Goal: Task Accomplishment & Management: Use online tool/utility

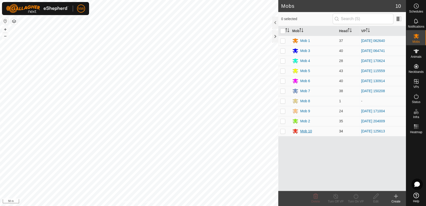
click at [303, 130] on div "Mob 10" at bounding box center [307, 131] width 12 height 5
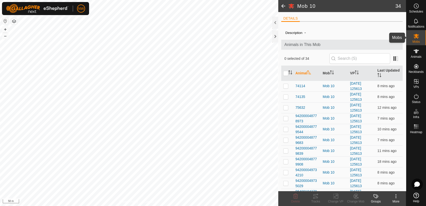
click at [420, 38] on es-mob-svg-icon at bounding box center [416, 36] width 9 height 8
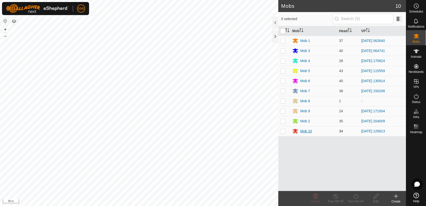
click at [306, 130] on div "Mob 10" at bounding box center [307, 131] width 12 height 5
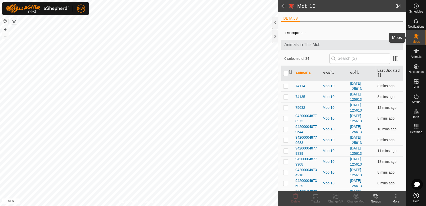
click at [420, 37] on es-mob-svg-icon at bounding box center [416, 36] width 9 height 8
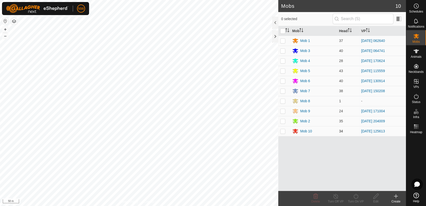
click at [283, 131] on p-checkbox at bounding box center [282, 131] width 5 height 4
checkbox input "true"
click at [336, 198] on icon at bounding box center [336, 196] width 6 height 6
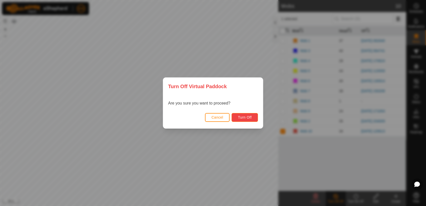
click at [248, 118] on span "Turn Off" at bounding box center [245, 117] width 14 height 4
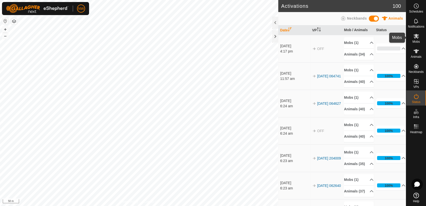
click at [417, 38] on icon at bounding box center [417, 36] width 6 height 5
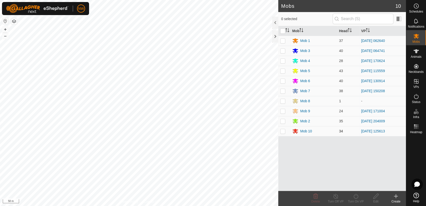
click at [284, 132] on p-checkbox at bounding box center [282, 131] width 5 height 4
checkbox input "true"
click at [356, 197] on icon at bounding box center [356, 196] width 6 height 6
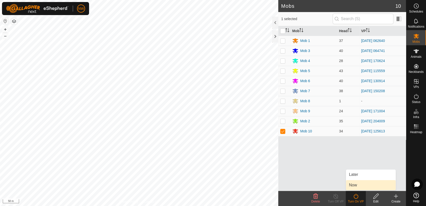
click at [354, 185] on link "Now" at bounding box center [371, 185] width 50 height 10
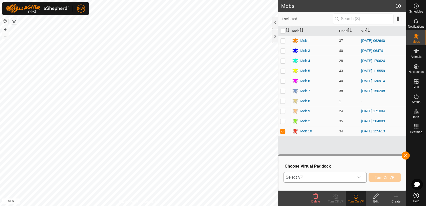
click at [361, 176] on icon "dropdown trigger" at bounding box center [360, 177] width 4 height 4
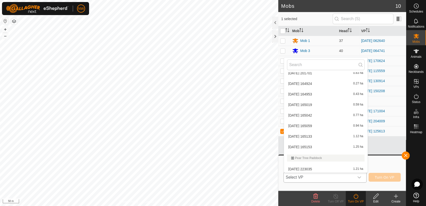
scroll to position [1284, 0]
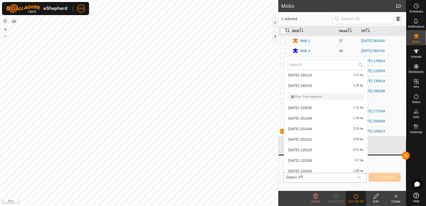
click at [310, 119] on li "[DATE] 201258 1.78 ha" at bounding box center [326, 118] width 84 height 10
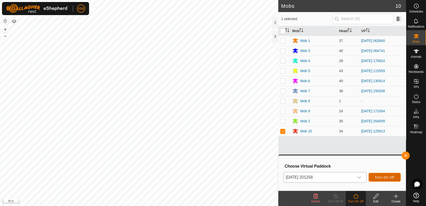
click at [386, 176] on span "Turn On VP" at bounding box center [385, 177] width 20 height 4
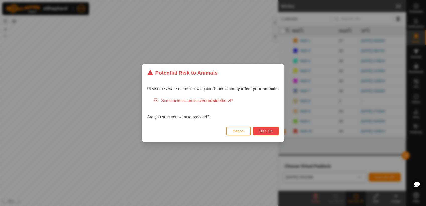
click at [271, 131] on span "Turn On" at bounding box center [266, 131] width 14 height 4
